Goal: Task Accomplishment & Management: Manage account settings

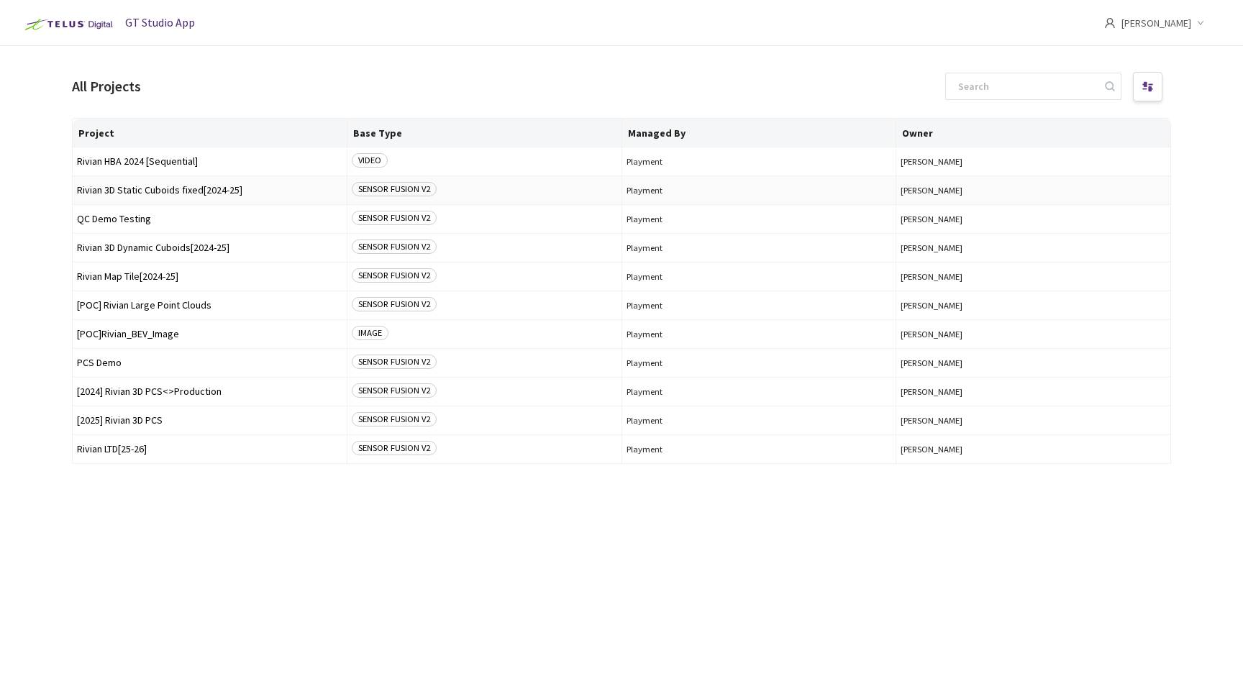
click at [183, 189] on span "Rivian 3D Static Cuboids fixed[2024-25]" at bounding box center [209, 190] width 265 height 11
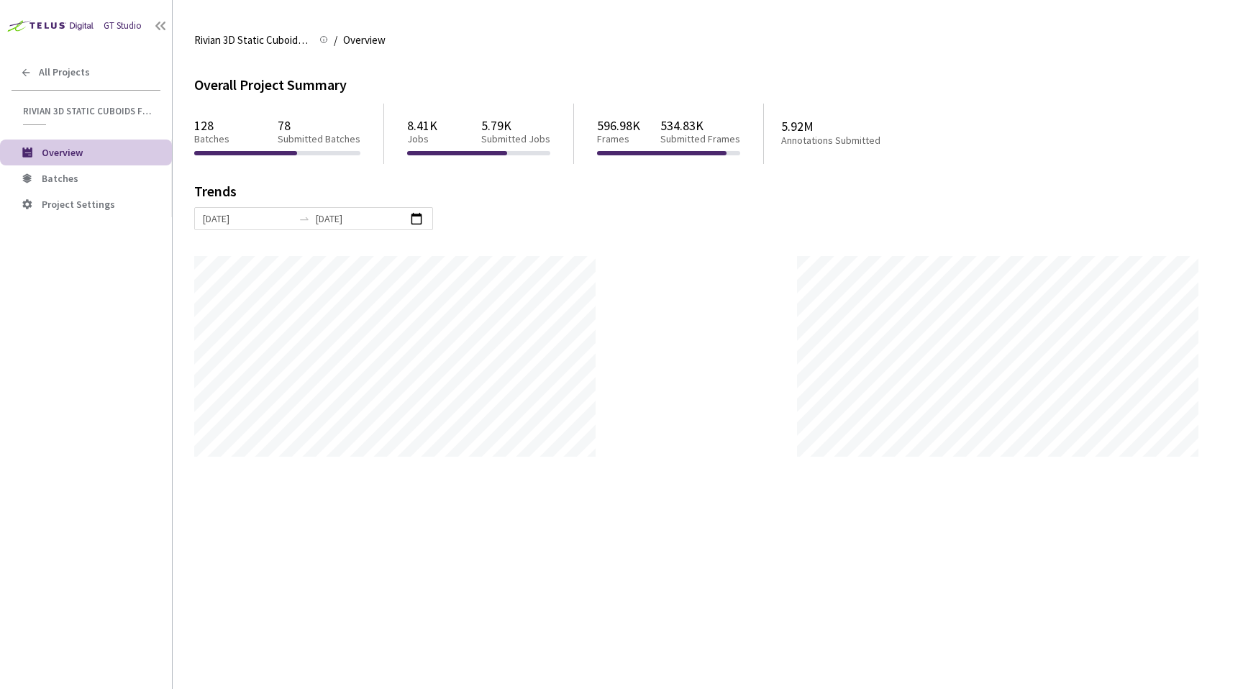
scroll to position [689, 1243]
click at [129, 179] on span "Batches" at bounding box center [101, 179] width 119 height 12
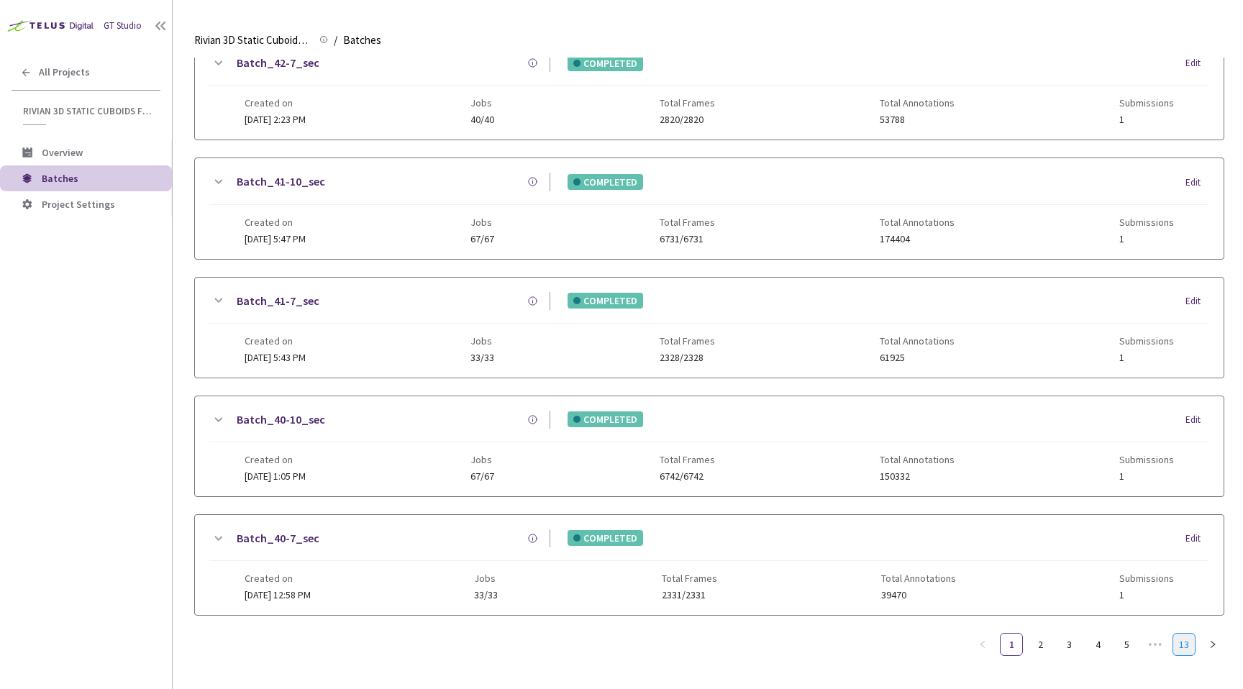
click at [1180, 645] on link "13" at bounding box center [1184, 645] width 22 height 22
click at [1010, 643] on link "1" at bounding box center [1012, 645] width 22 height 22
click at [1039, 640] on link "2" at bounding box center [1040, 645] width 22 height 22
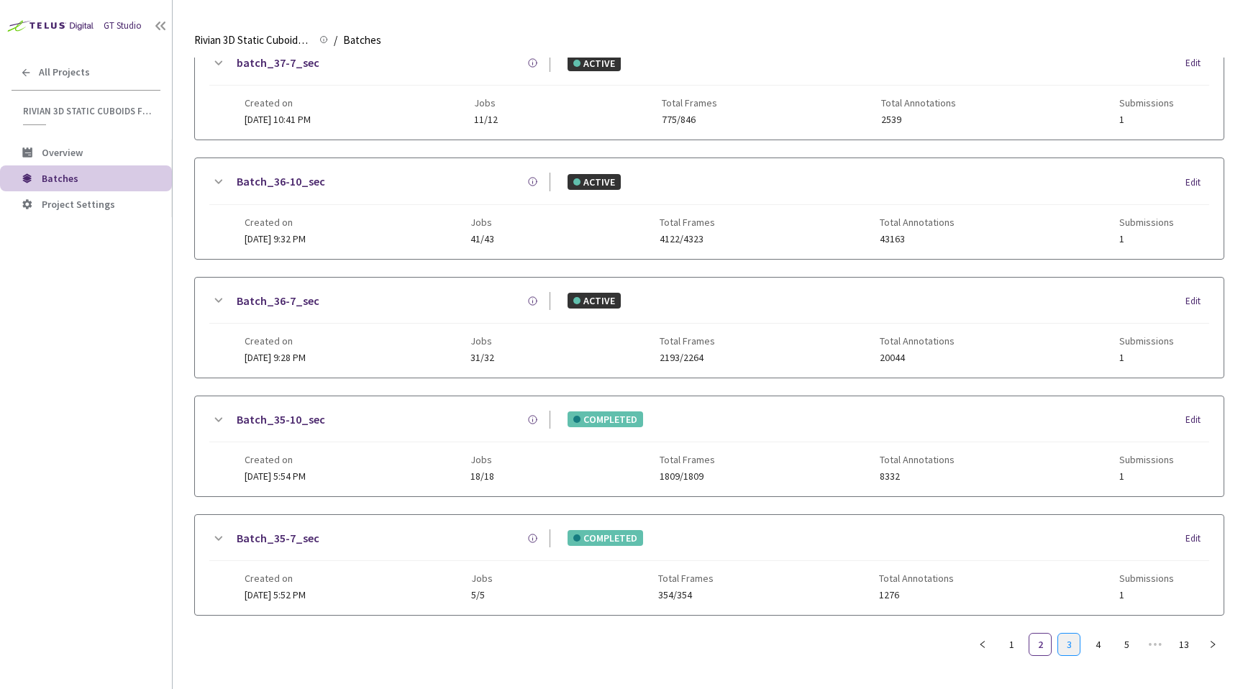
click at [1063, 641] on link "3" at bounding box center [1069, 645] width 22 height 22
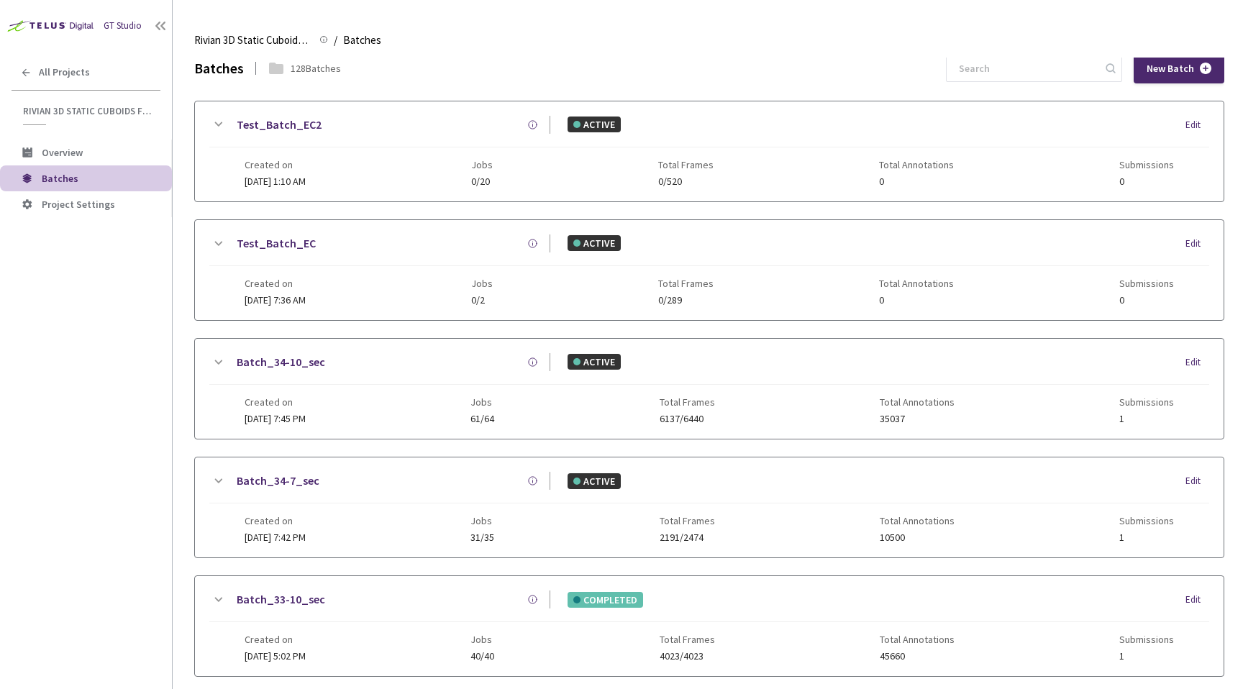
scroll to position [0, 0]
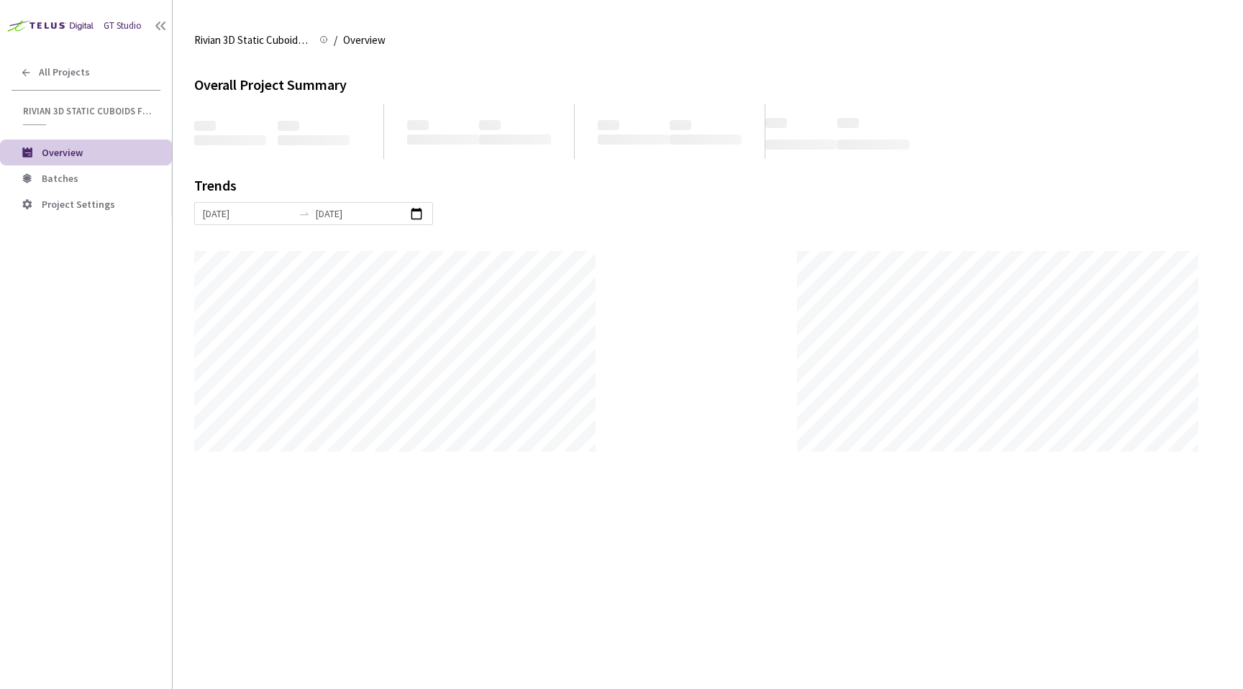
scroll to position [689, 1243]
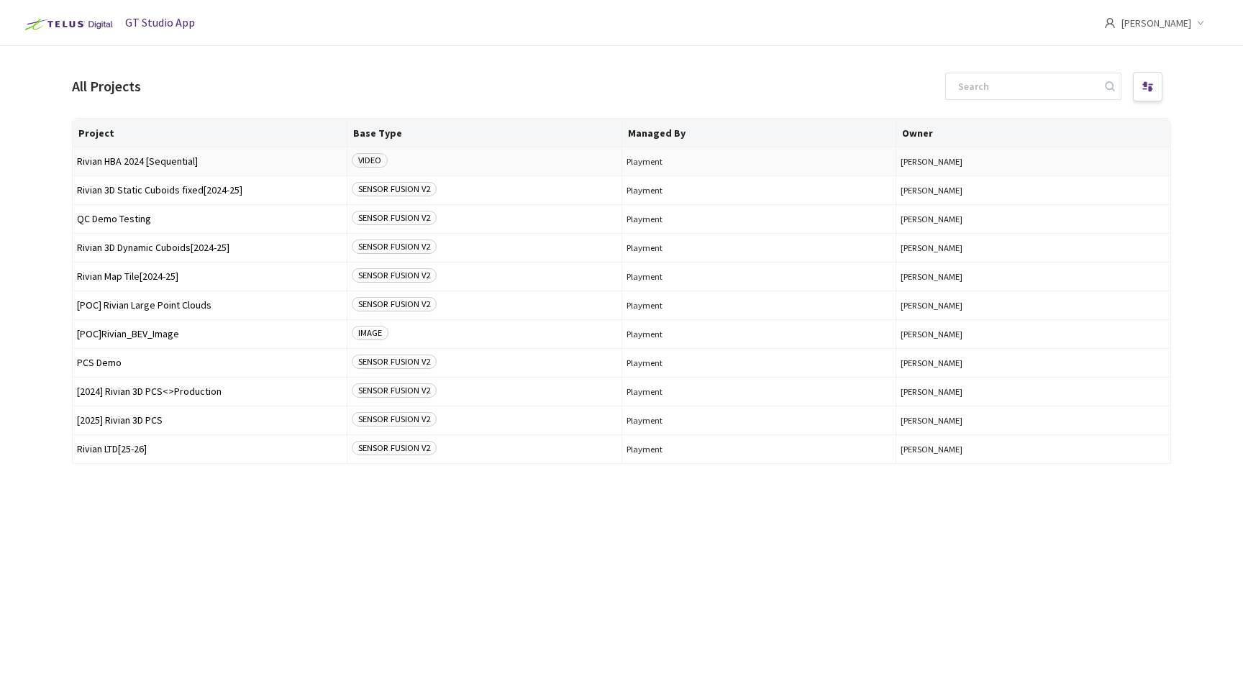
click at [155, 165] on span "Rivian HBA 2024 [Sequential]" at bounding box center [209, 161] width 265 height 11
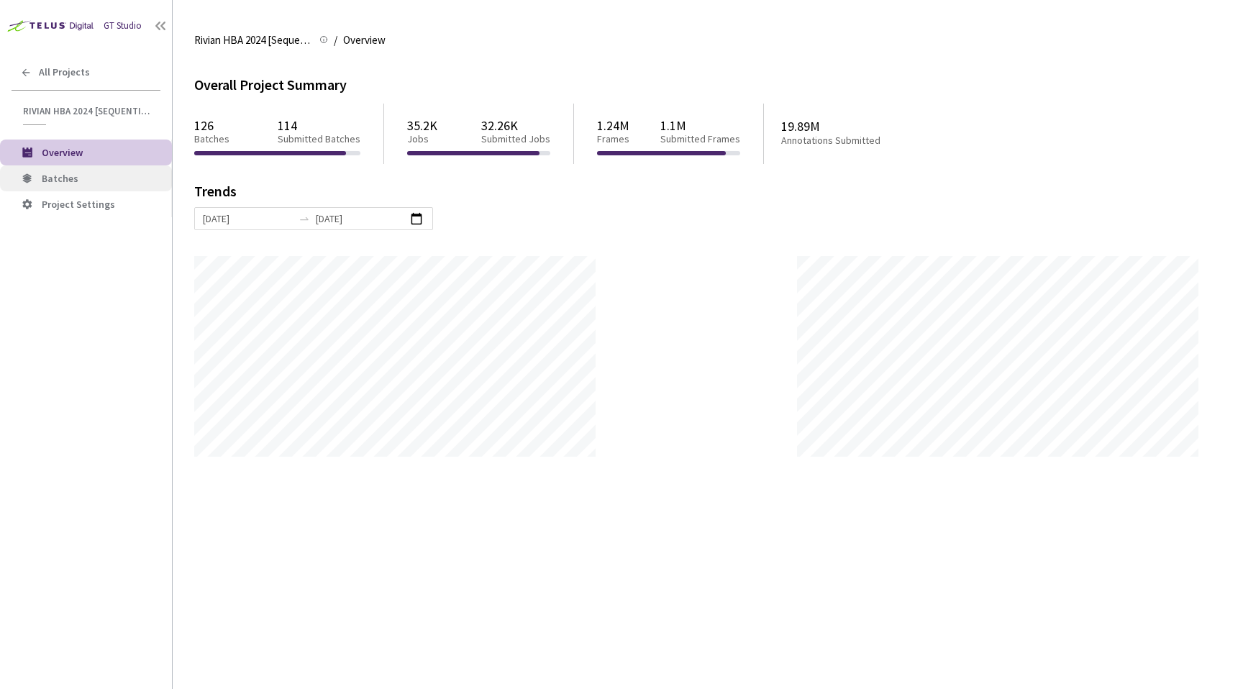
click at [61, 176] on span "Batches" at bounding box center [60, 178] width 37 height 13
